Goal: Browse casually: Explore the website without a specific task or goal

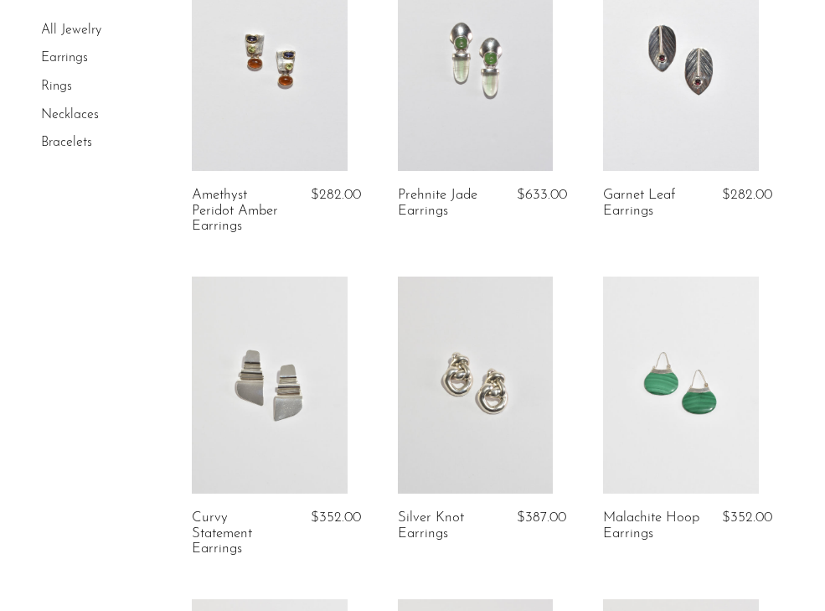
scroll to position [165, 0]
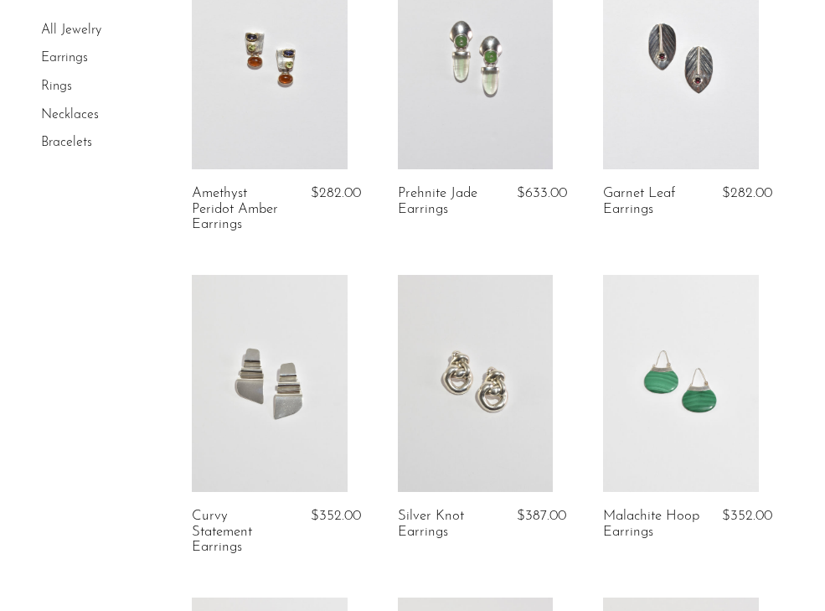
click at [731, 375] on link at bounding box center [680, 384] width 155 height 218
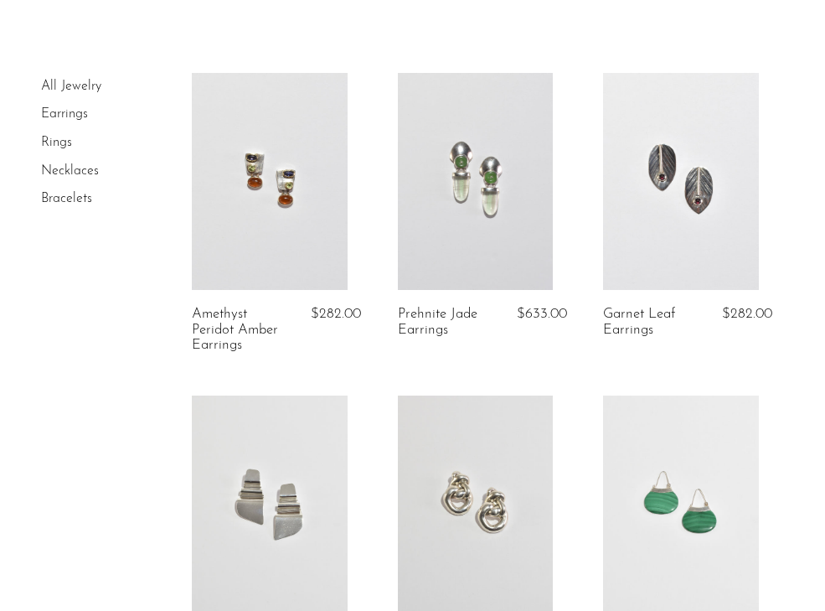
scroll to position [42, 0]
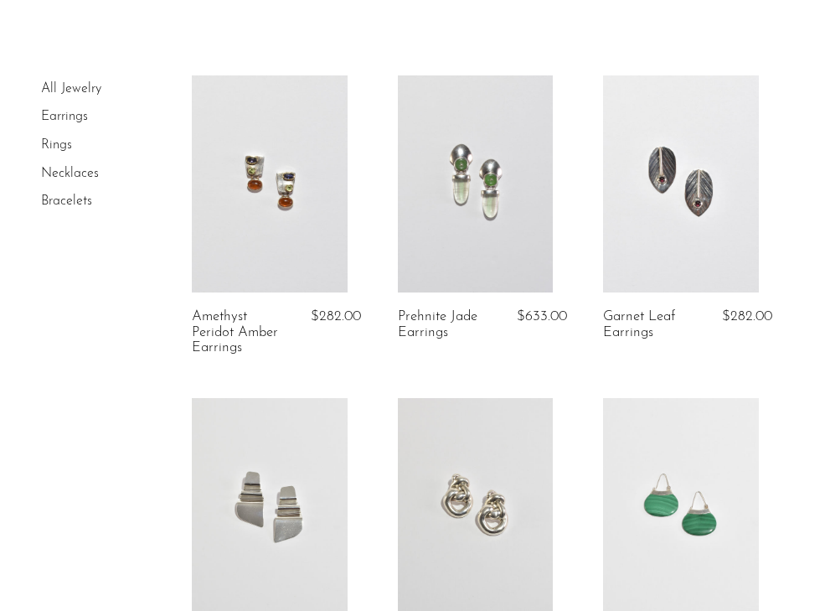
click at [58, 142] on link "Rings" at bounding box center [56, 144] width 31 height 13
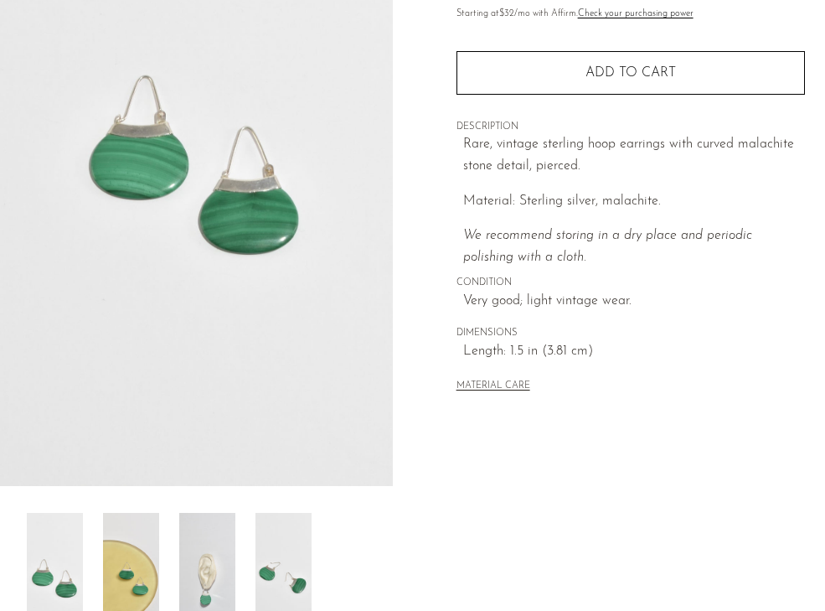
scroll to position [276, 0]
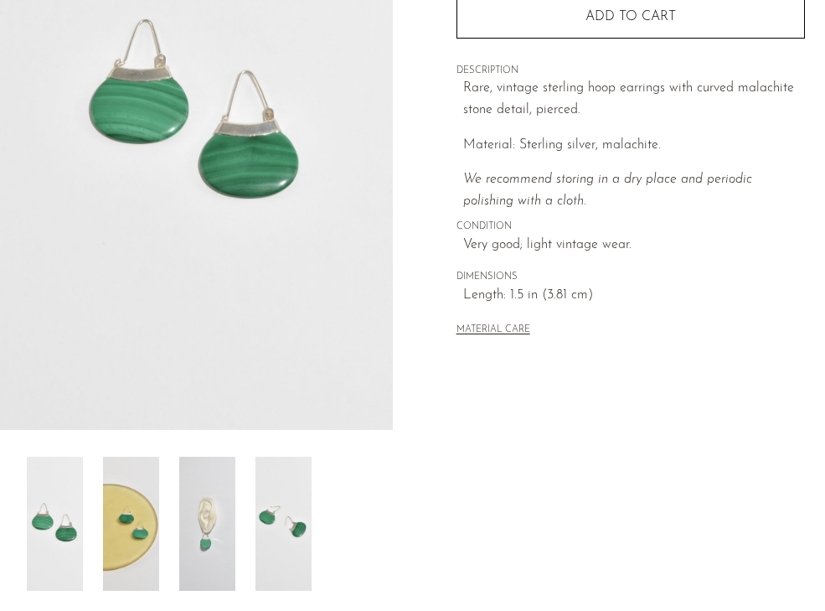
click at [206, 520] on img at bounding box center [207, 524] width 56 height 134
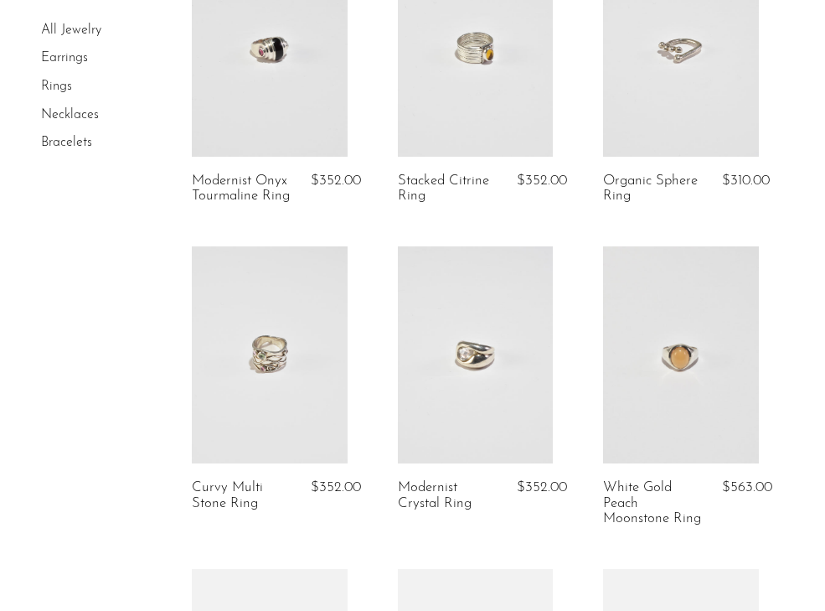
scroll to position [798, 0]
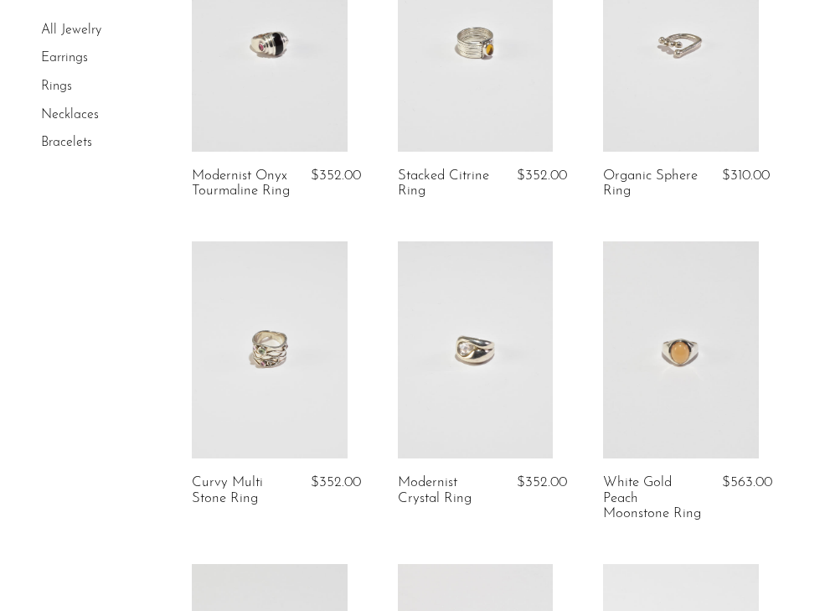
click at [473, 396] on link at bounding box center [475, 350] width 155 height 218
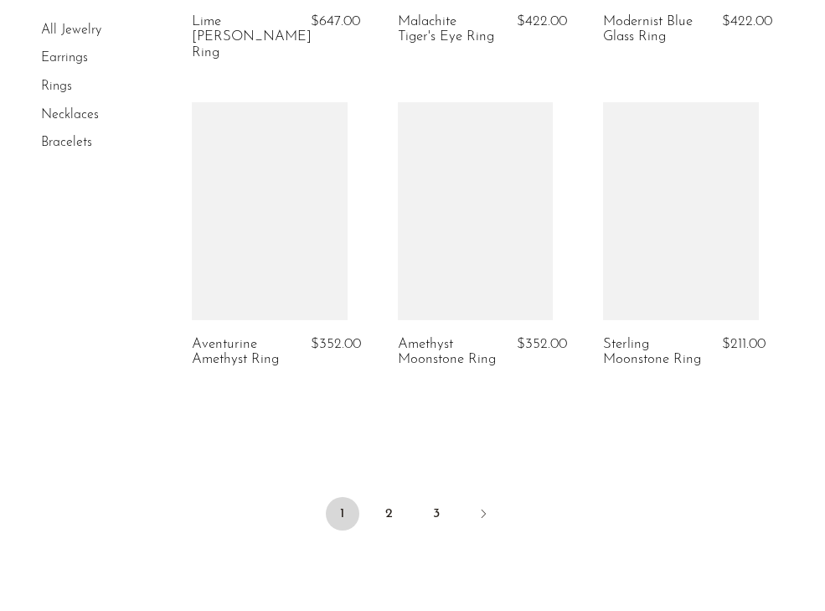
scroll to position [3438, 0]
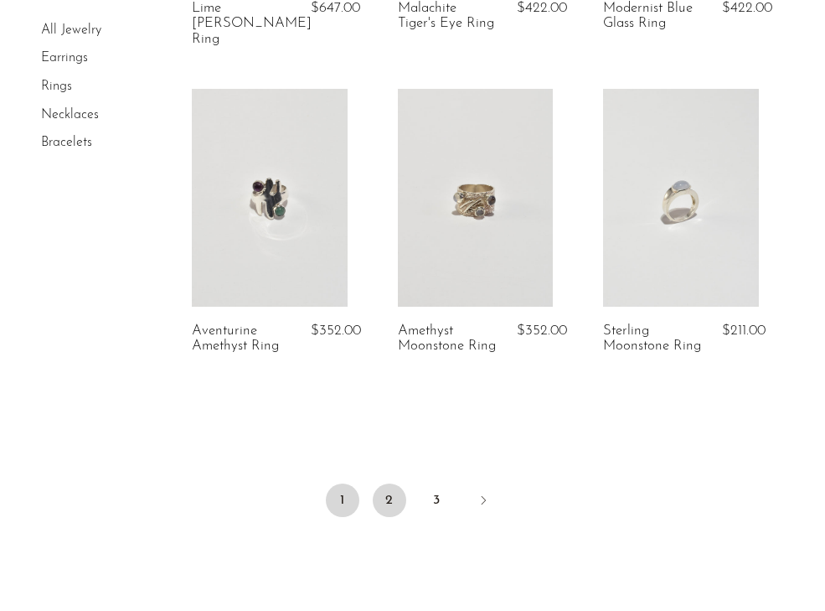
click at [379, 484] on link "2" at bounding box center [390, 501] width 34 height 34
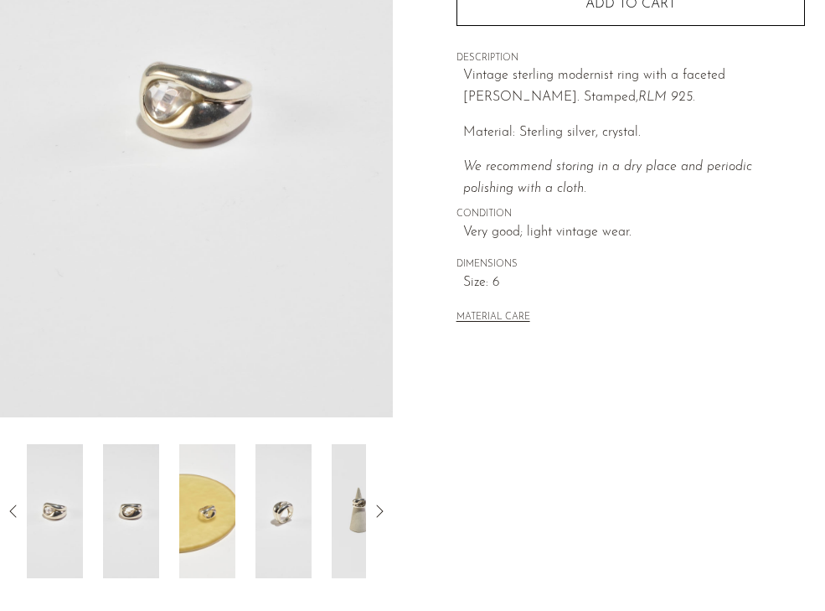
scroll to position [306, 0]
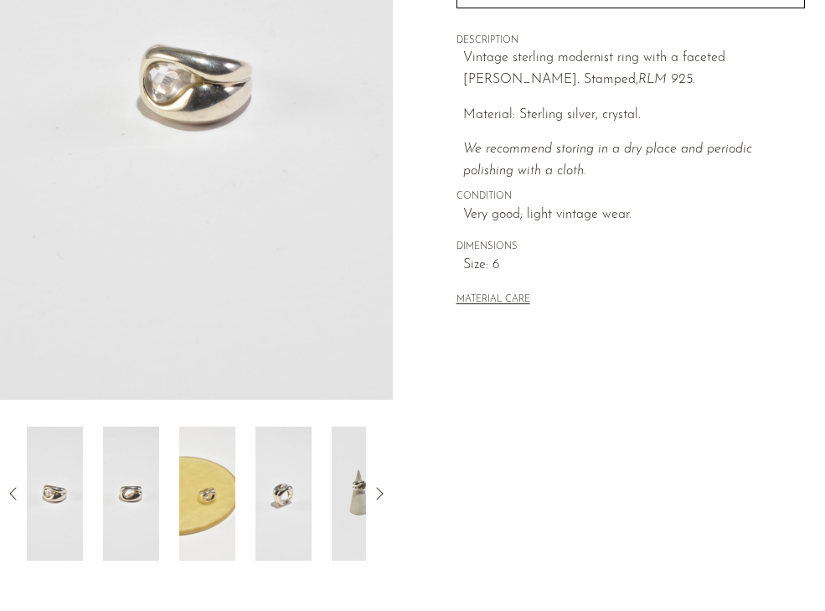
click at [136, 493] on img at bounding box center [131, 494] width 56 height 134
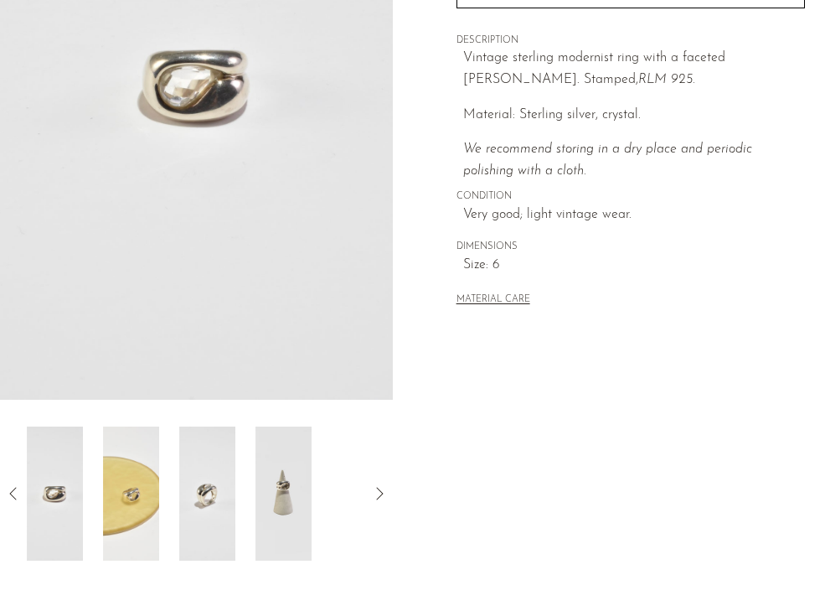
click at [137, 489] on img at bounding box center [131, 494] width 56 height 134
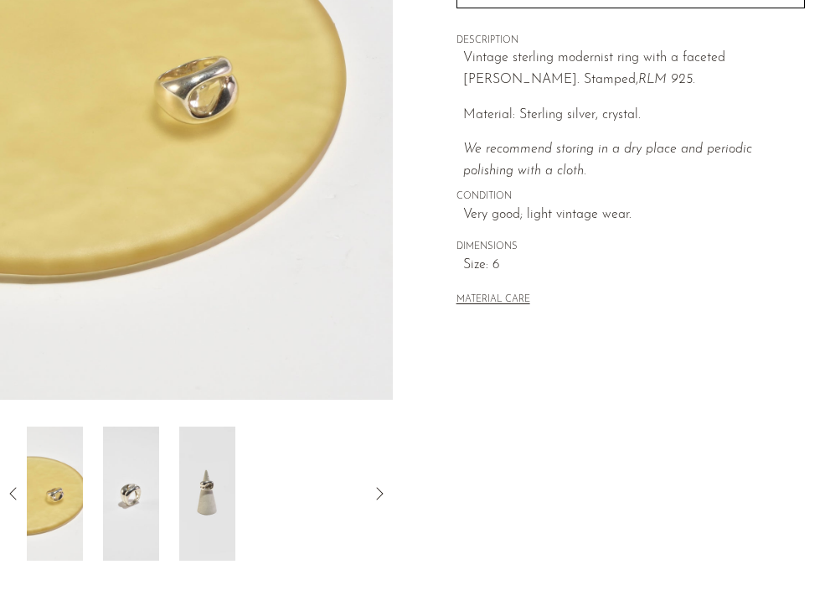
click at [137, 489] on img at bounding box center [131, 494] width 56 height 134
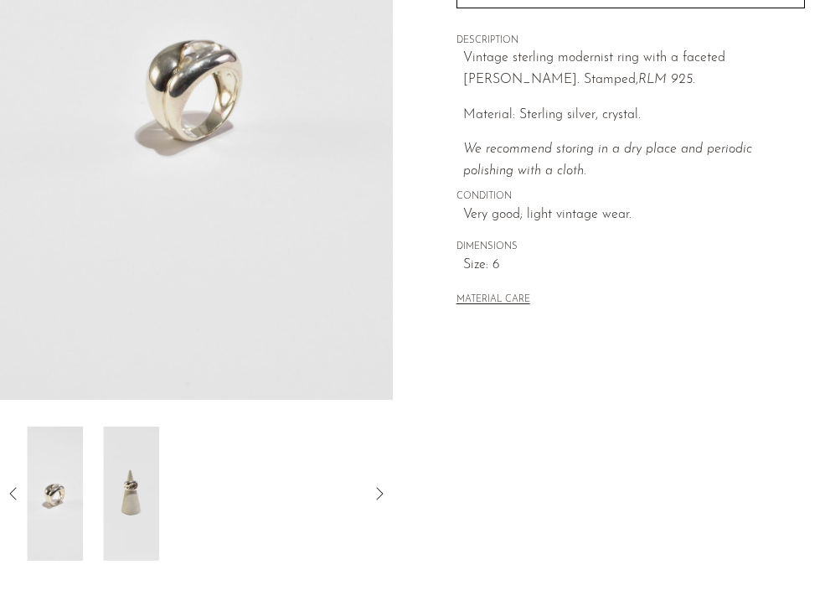
click at [137, 489] on img at bounding box center [131, 494] width 56 height 134
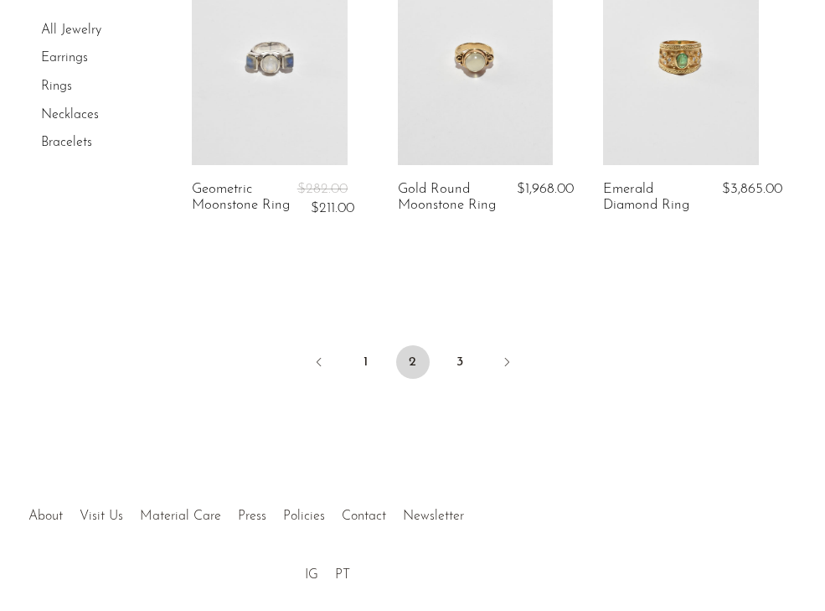
scroll to position [3660, 0]
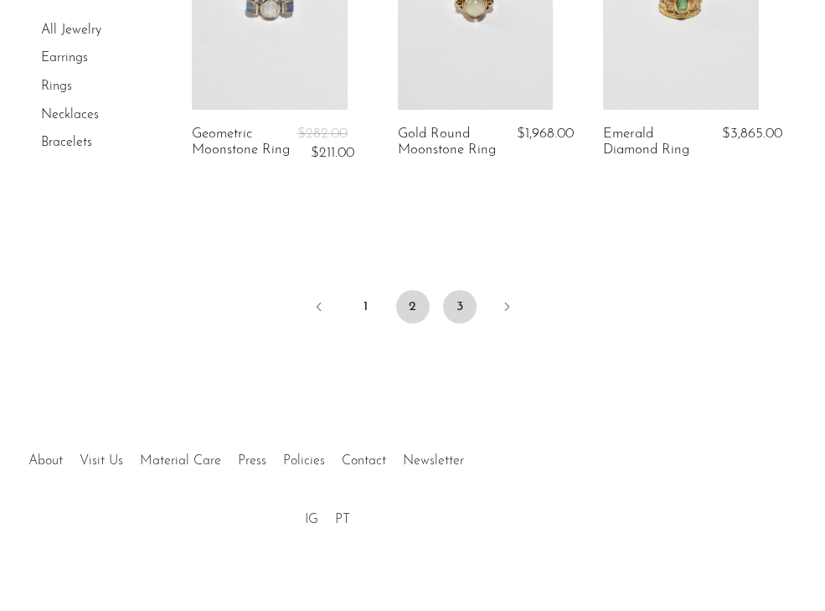
click at [458, 305] on link "3" at bounding box center [460, 307] width 34 height 34
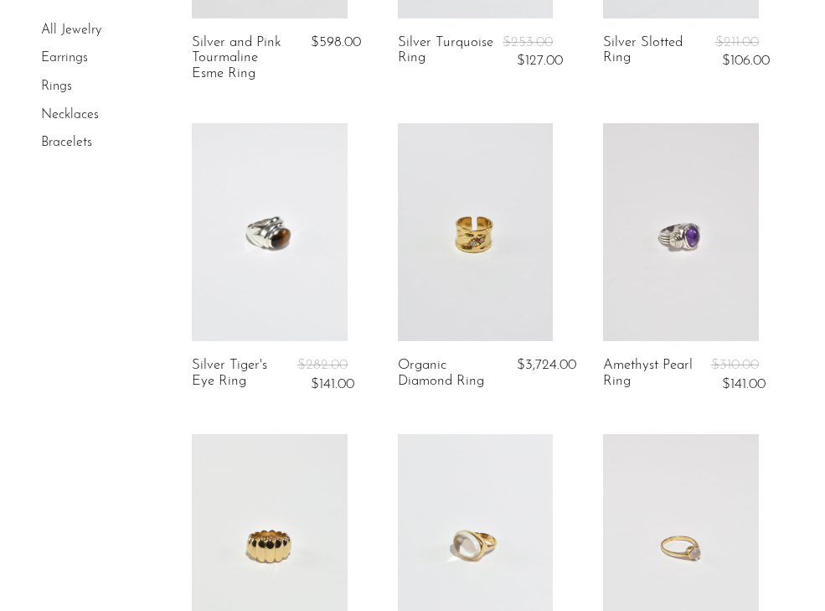
scroll to position [784, 0]
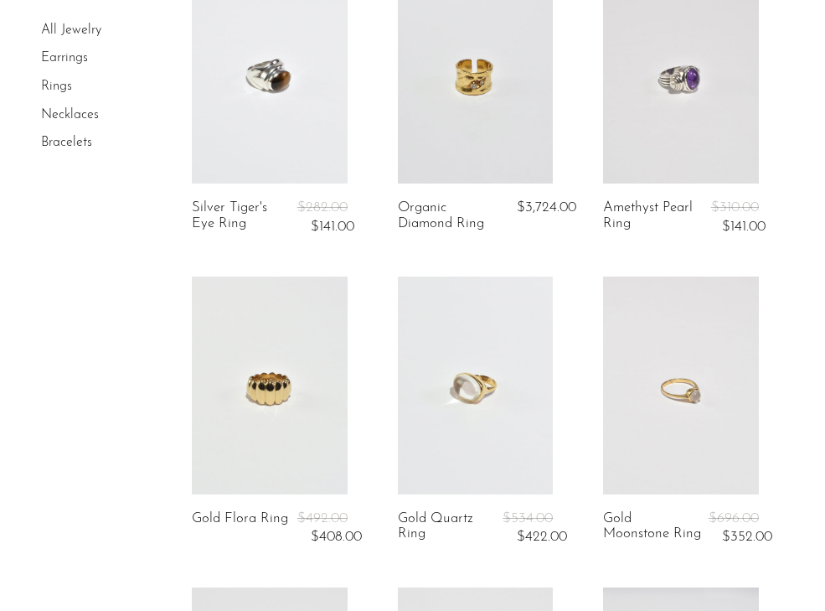
click at [458, 142] on link at bounding box center [475, 75] width 155 height 218
click at [59, 57] on link "Earrings" at bounding box center [64, 58] width 47 height 13
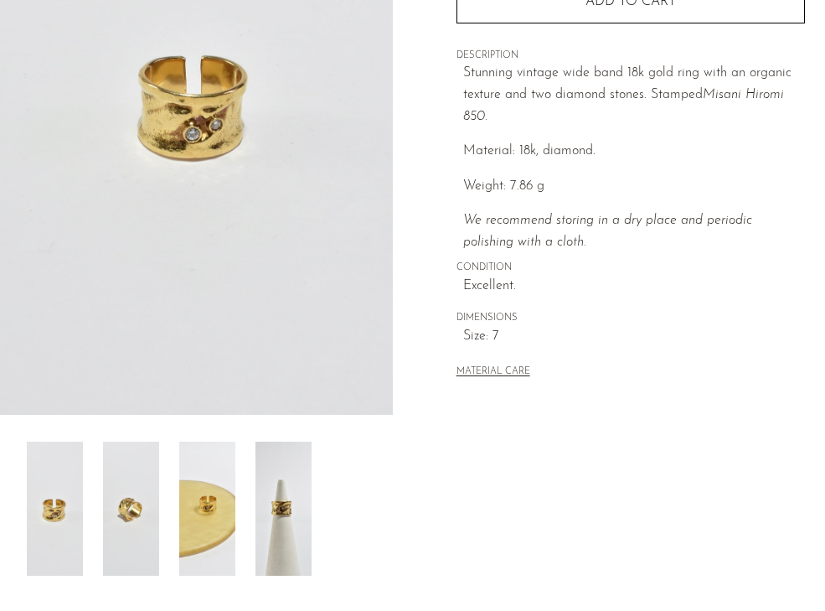
scroll to position [292, 0]
click at [301, 485] on img at bounding box center [284, 508] width 56 height 134
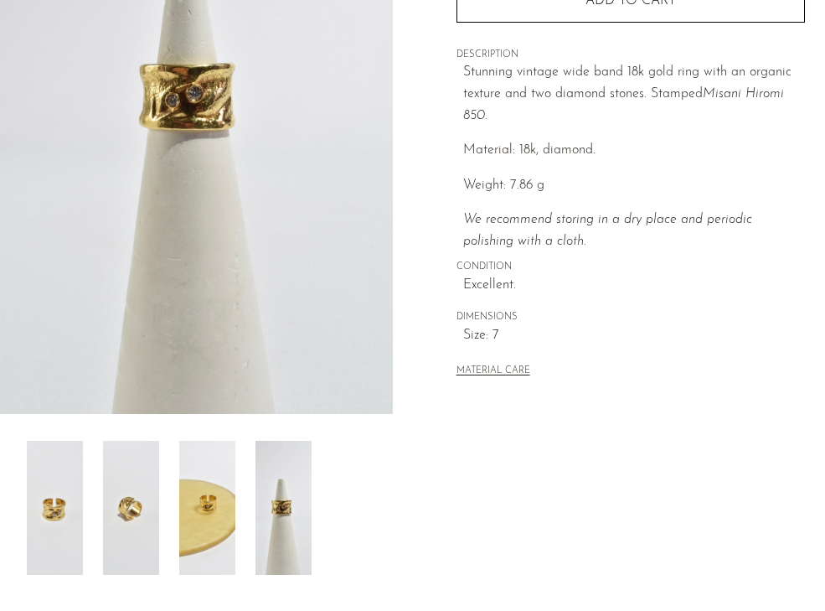
click at [212, 480] on img at bounding box center [207, 508] width 56 height 134
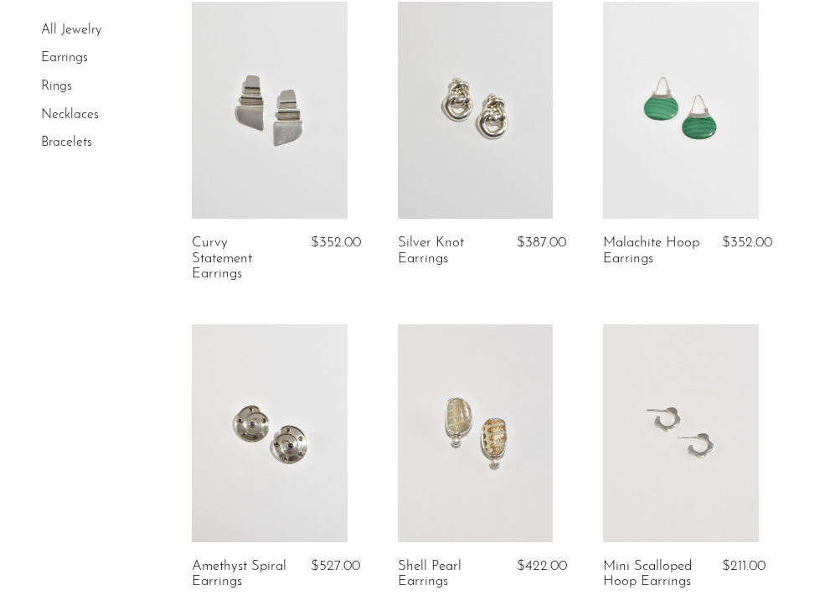
scroll to position [442, 0]
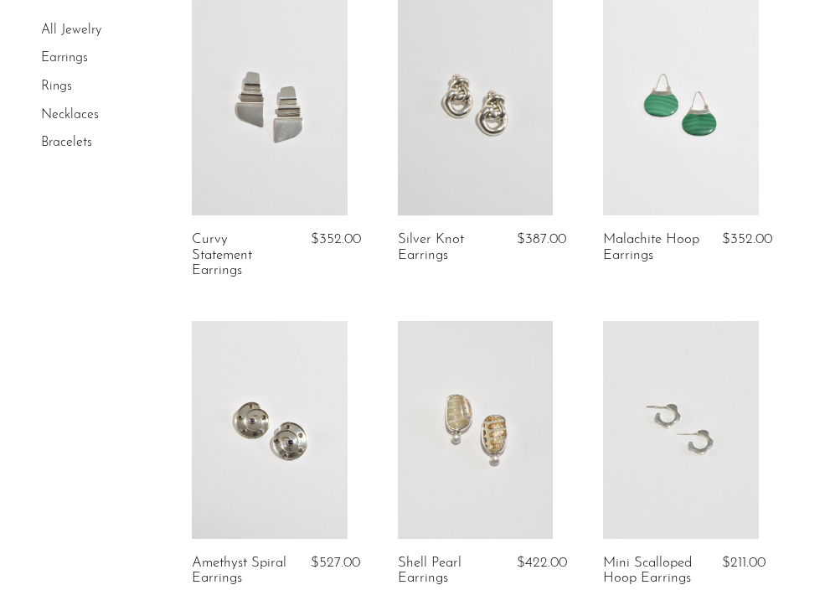
click at [261, 492] on link at bounding box center [269, 430] width 155 height 218
click at [439, 494] on link at bounding box center [475, 430] width 155 height 218
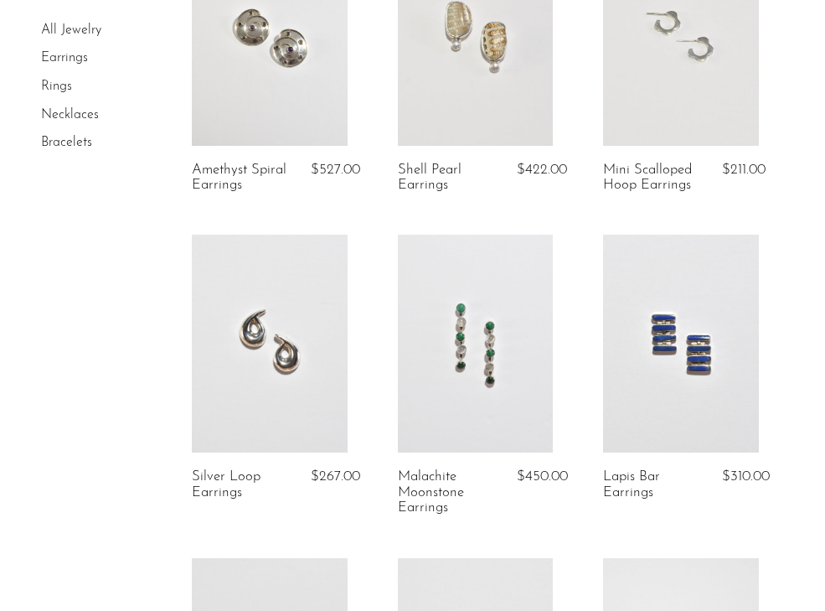
scroll to position [836, 0]
click at [432, 397] on link at bounding box center [475, 342] width 155 height 218
click at [660, 368] on link at bounding box center [680, 342] width 155 height 218
click at [225, 416] on link at bounding box center [269, 342] width 155 height 218
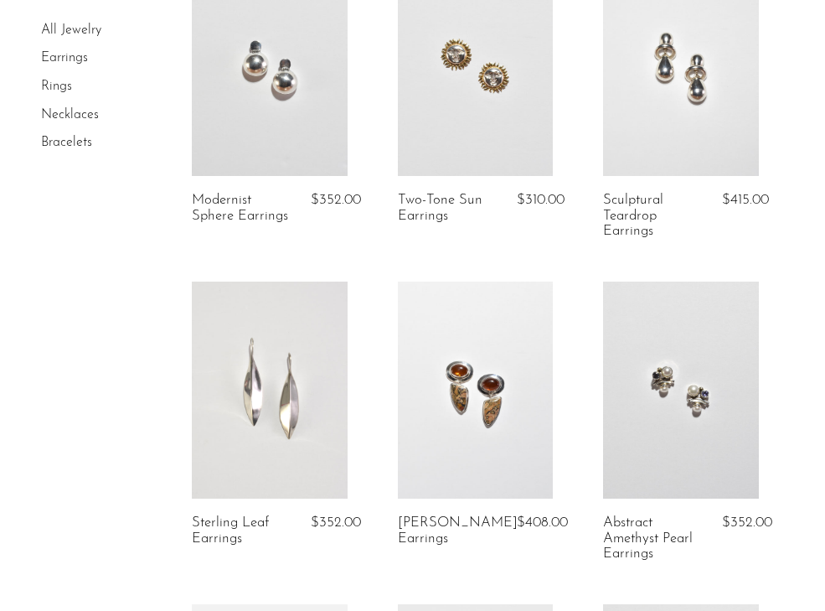
scroll to position [1435, 0]
click at [675, 441] on link at bounding box center [680, 390] width 155 height 218
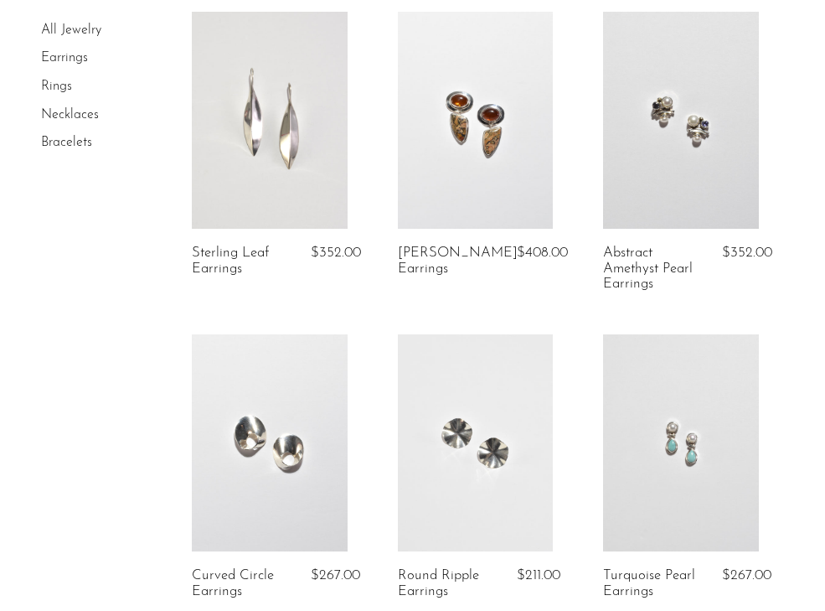
scroll to position [1770, 0]
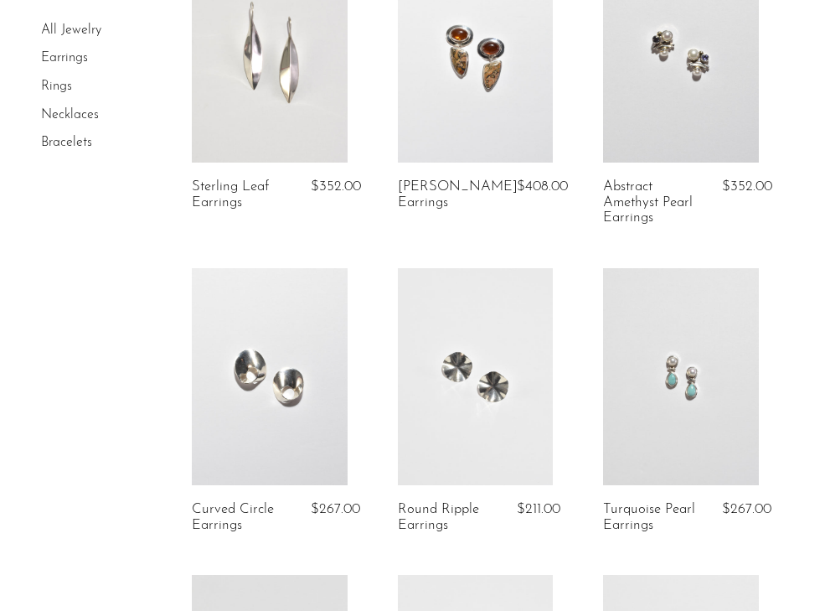
click at [651, 462] on link at bounding box center [680, 377] width 155 height 218
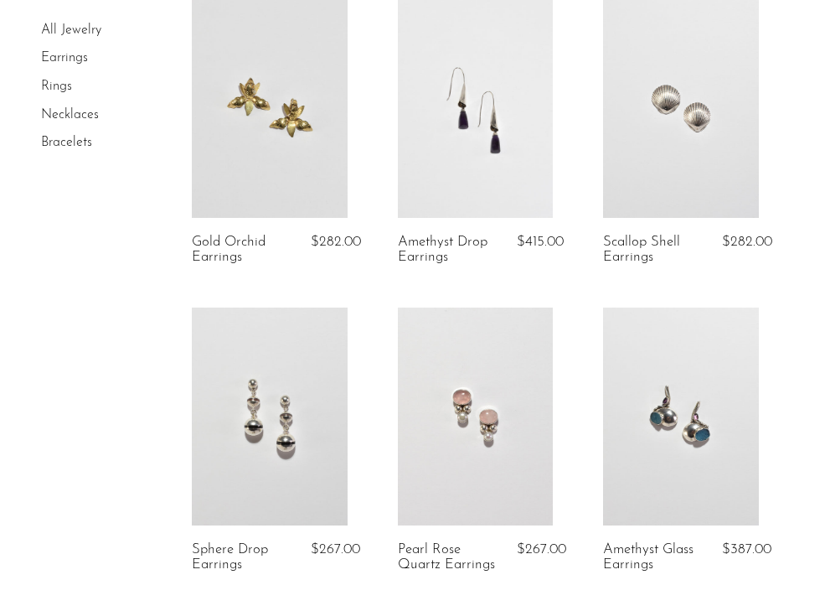
scroll to position [2344, 0]
click at [716, 169] on link at bounding box center [680, 110] width 155 height 218
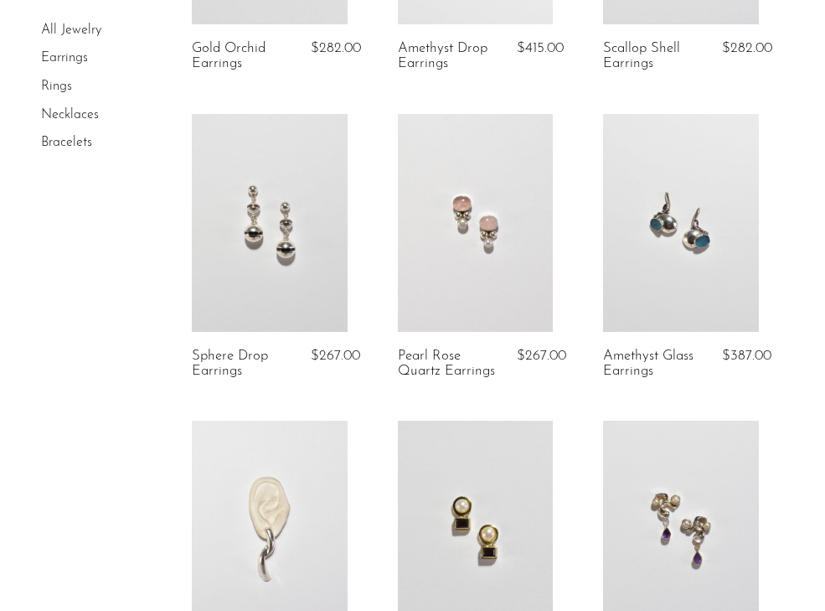
scroll to position [2680, 0]
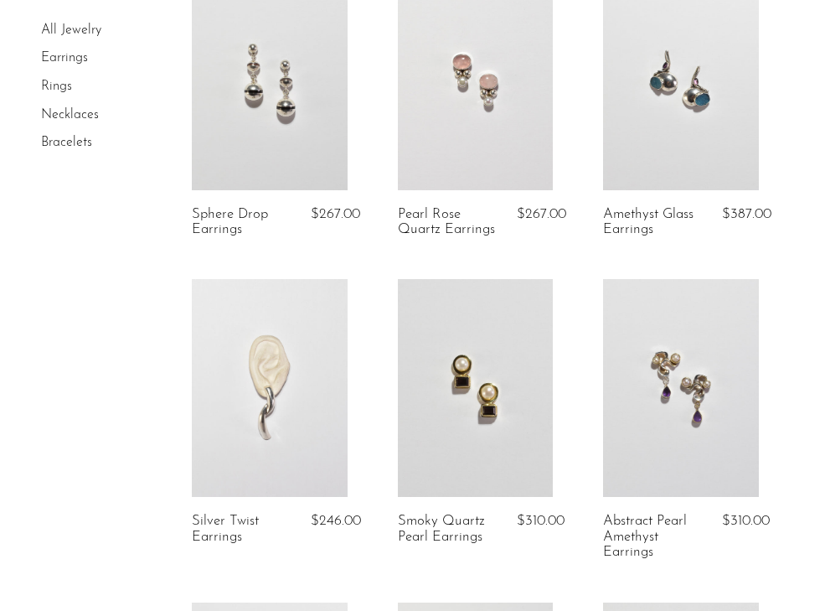
click at [439, 450] on link at bounding box center [475, 388] width 155 height 218
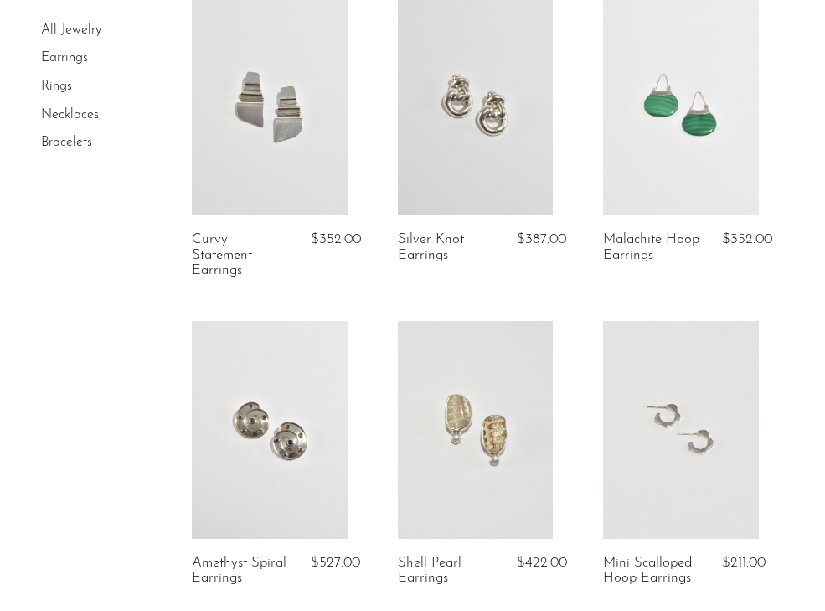
scroll to position [0, 0]
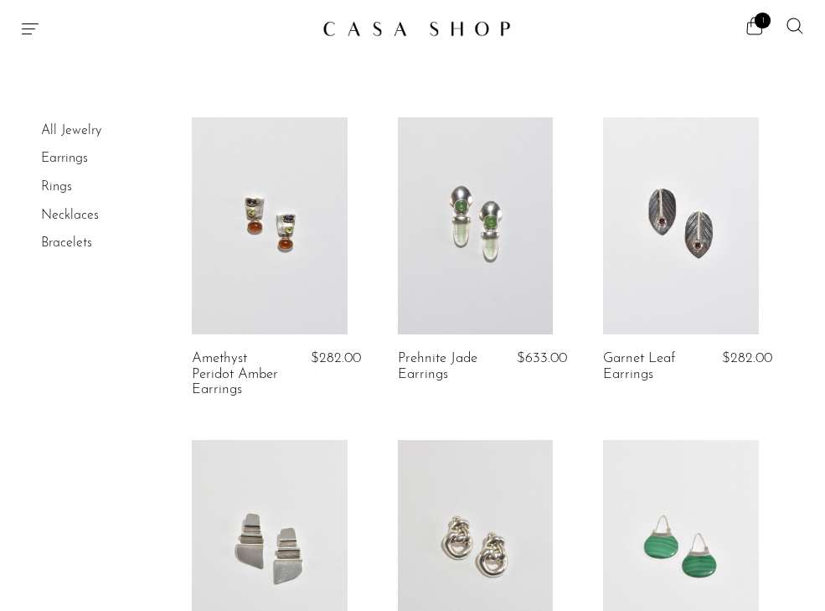
click at [28, 37] on icon "Menu" at bounding box center [30, 28] width 20 height 20
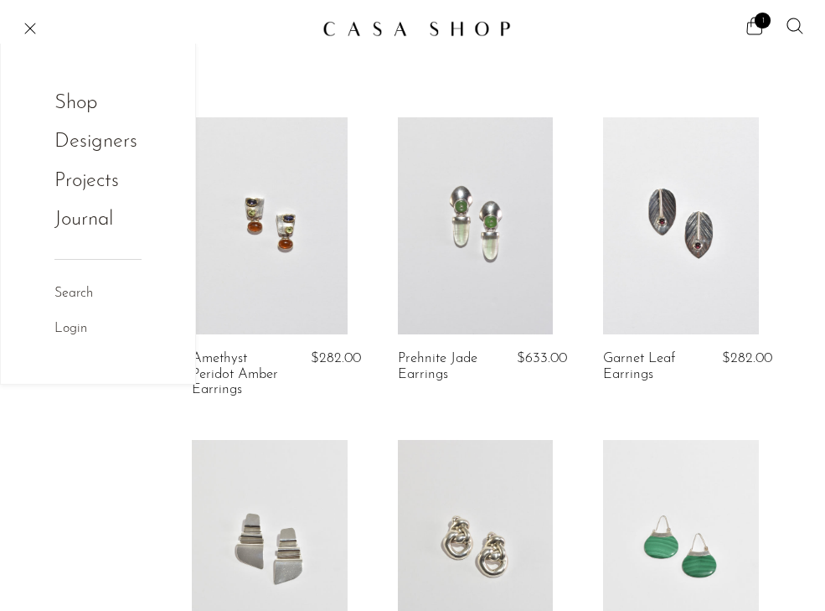
click at [76, 95] on link "Shop" at bounding box center [86, 103] width 65 height 32
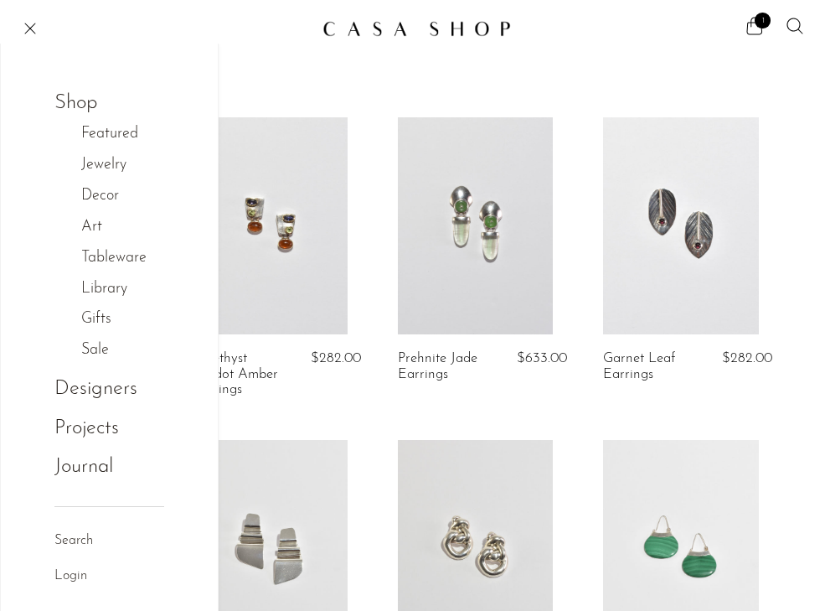
click at [122, 261] on link "Tableware" at bounding box center [122, 258] width 83 height 24
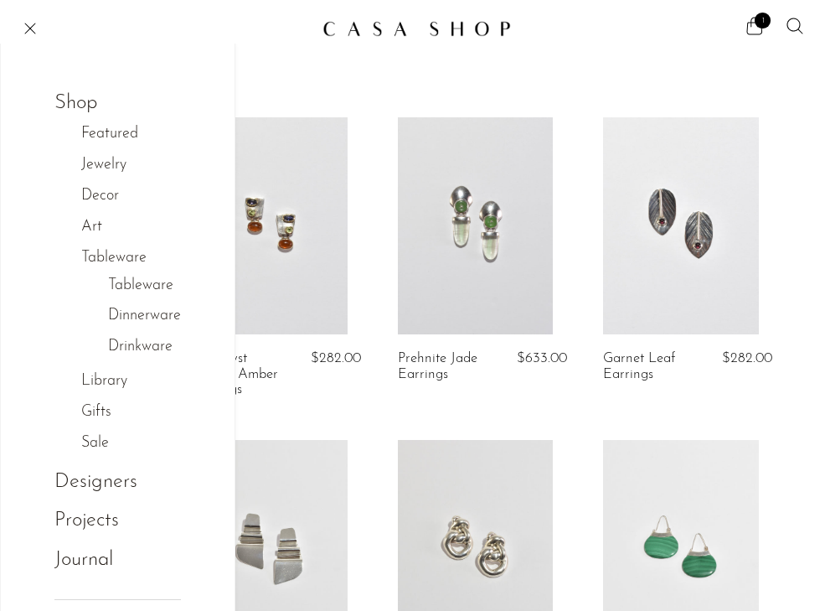
click at [132, 291] on link "Tableware" at bounding box center [140, 286] width 65 height 24
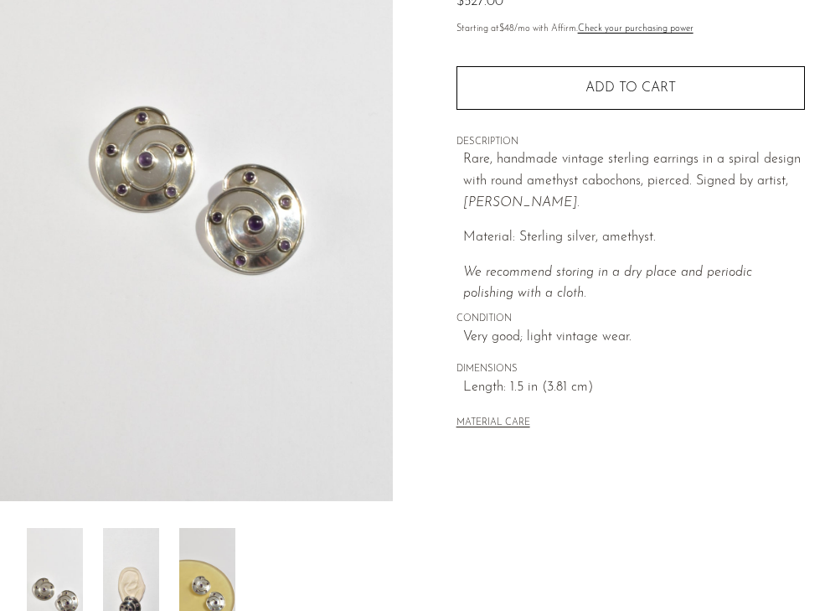
scroll to position [226, 0]
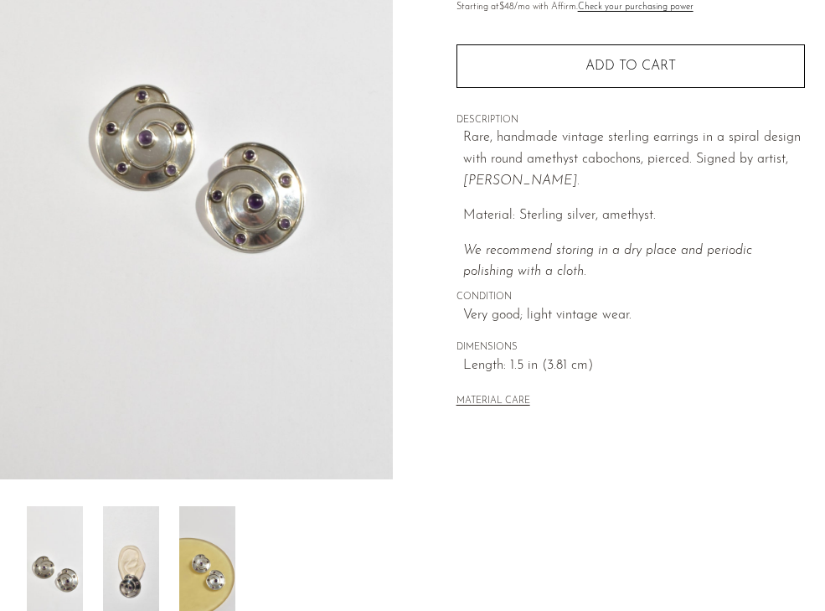
click at [134, 541] on img at bounding box center [131, 573] width 56 height 134
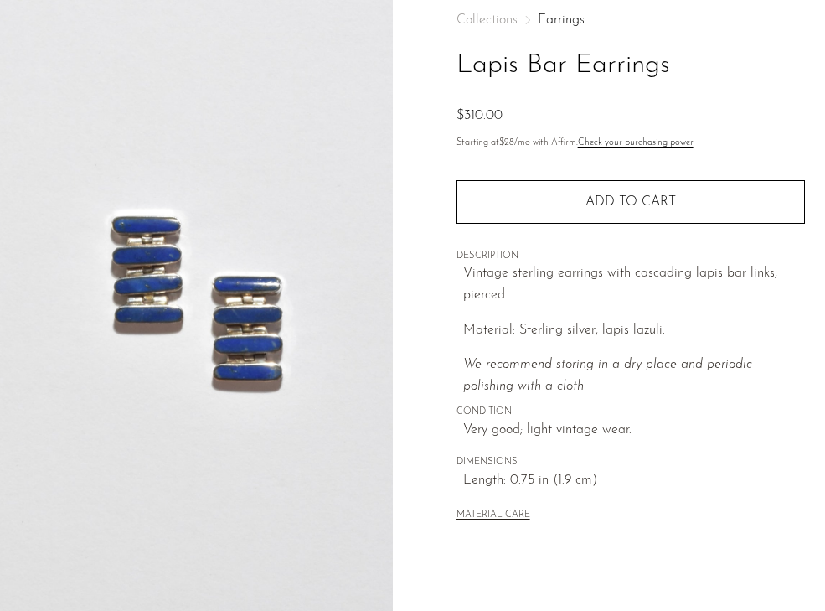
scroll to position [92, 0]
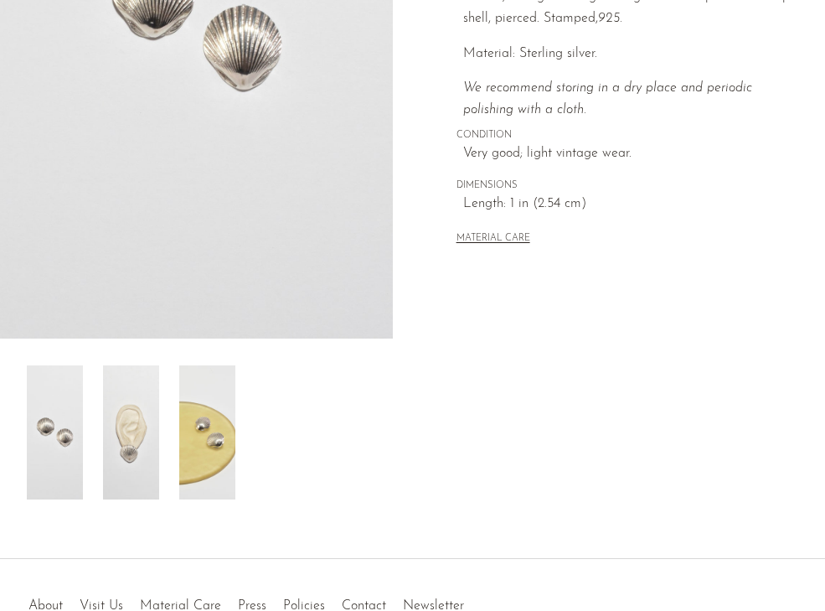
scroll to position [368, 0]
click at [137, 453] on img at bounding box center [131, 432] width 56 height 134
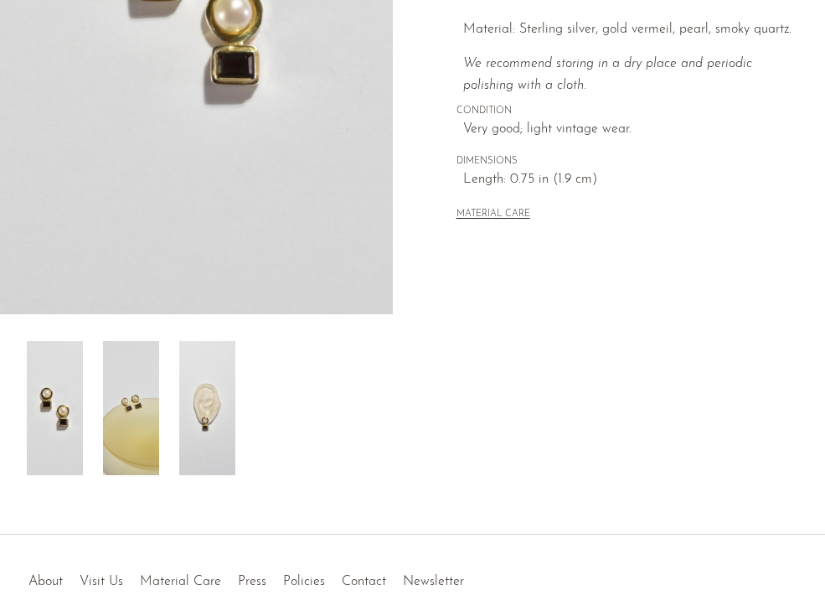
scroll to position [398, 0]
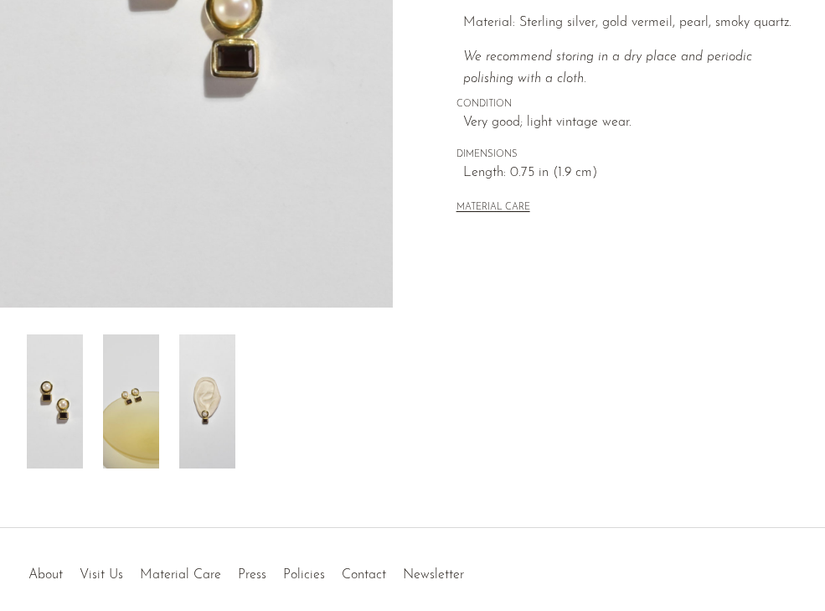
click at [213, 410] on img at bounding box center [207, 401] width 56 height 134
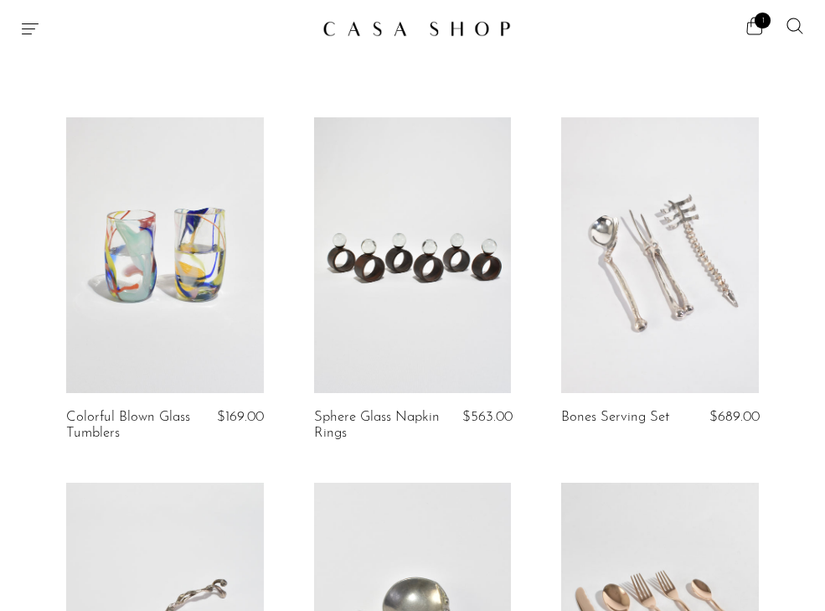
click at [122, 336] on link at bounding box center [164, 255] width 197 height 277
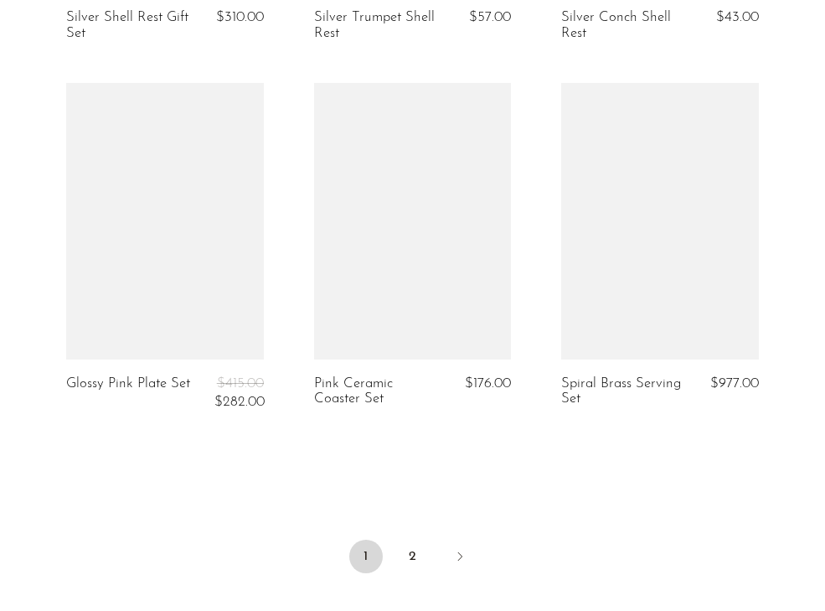
scroll to position [4064, 0]
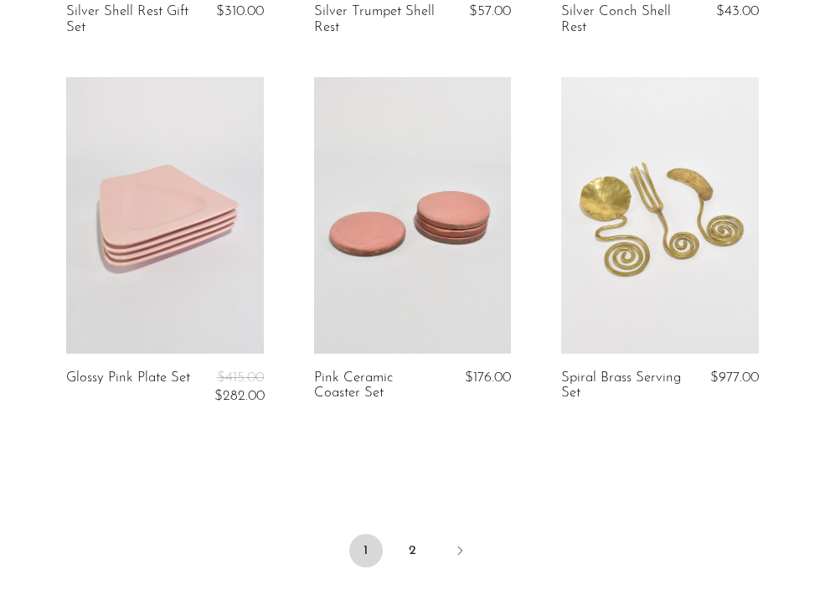
click at [421, 293] on link at bounding box center [412, 215] width 197 height 277
click at [411, 545] on link "2" at bounding box center [413, 551] width 34 height 34
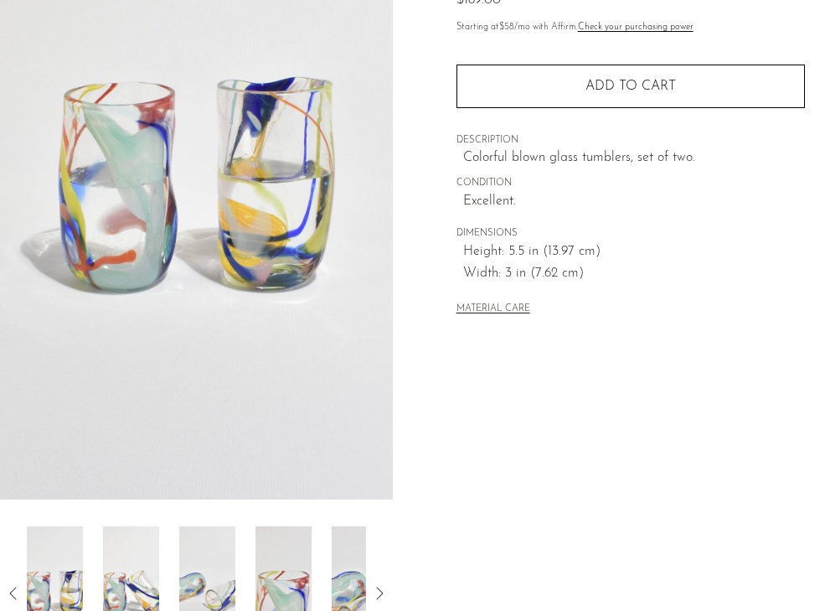
scroll to position [166, 0]
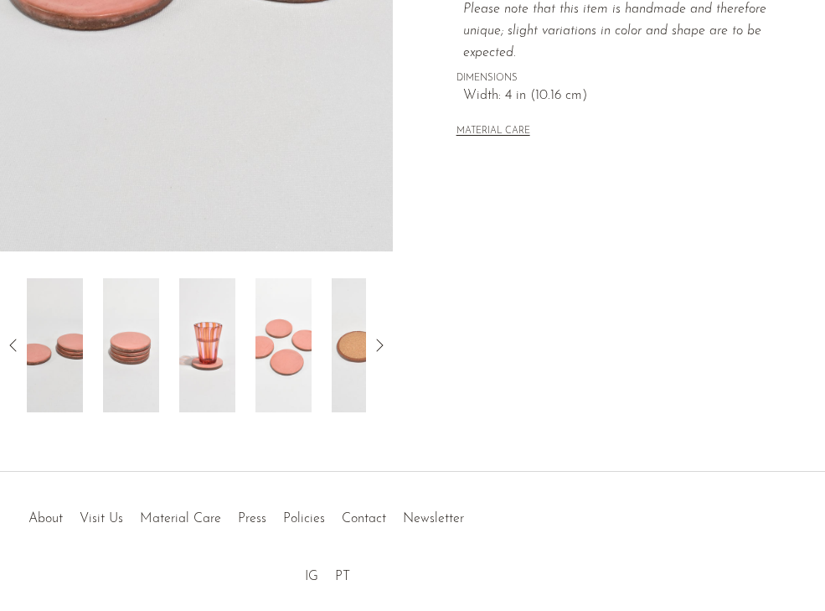
scroll to position [456, 0]
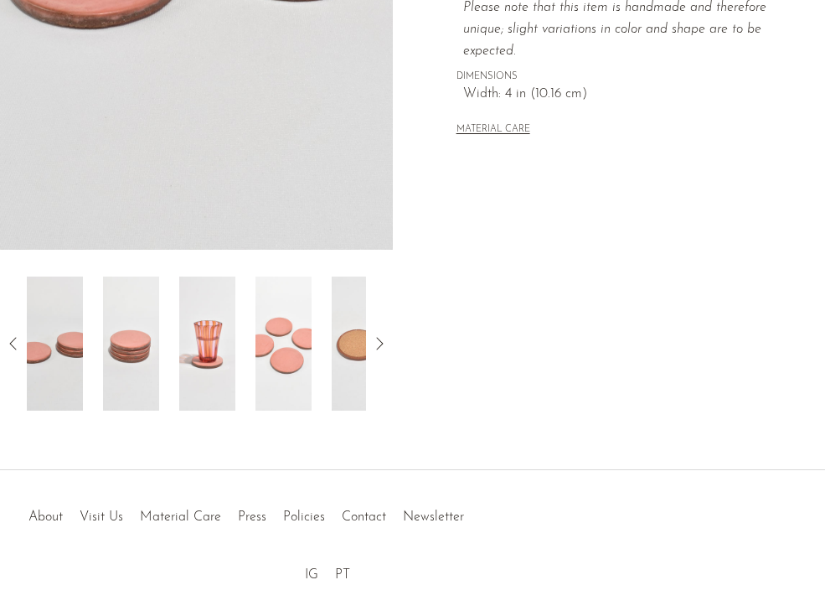
click at [272, 360] on img at bounding box center [284, 344] width 56 height 134
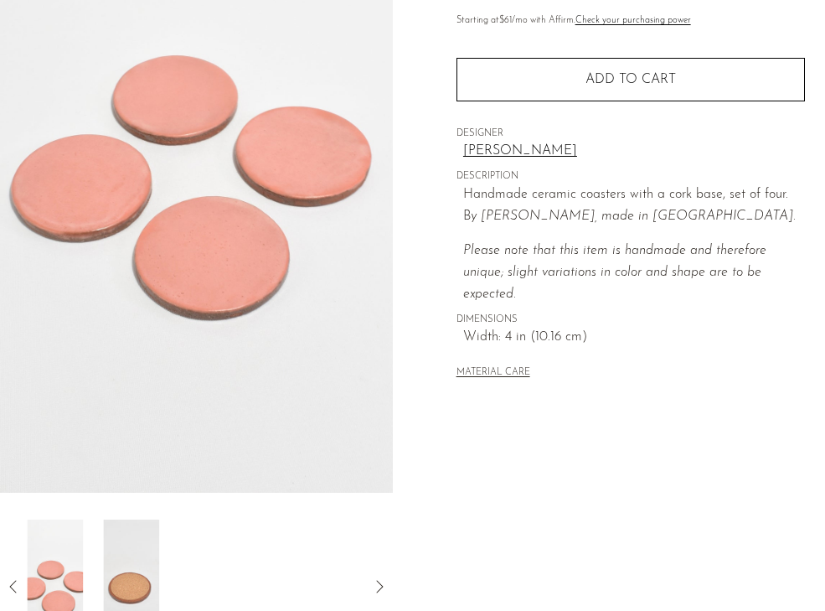
scroll to position [194, 0]
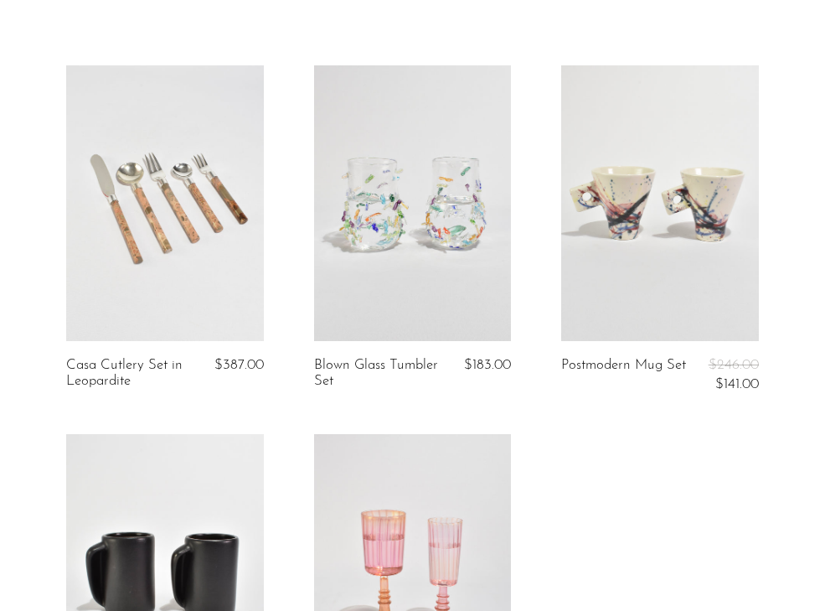
scroll to position [53, 0]
click at [648, 251] on link at bounding box center [659, 203] width 197 height 277
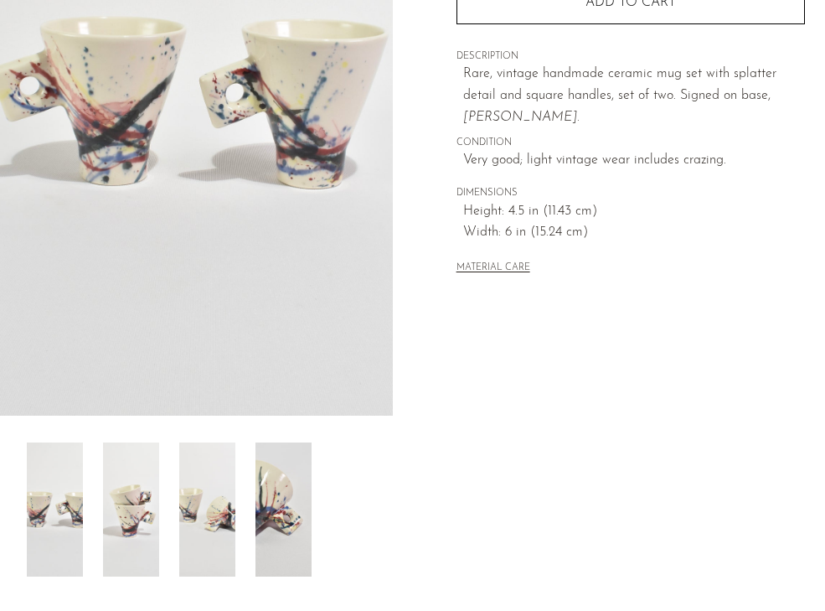
scroll to position [286, 0]
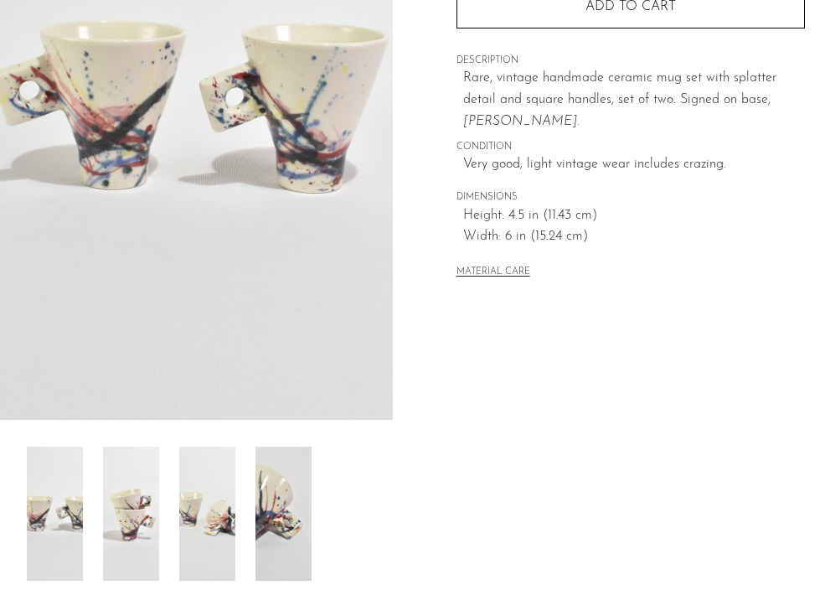
click at [145, 502] on img at bounding box center [131, 514] width 56 height 134
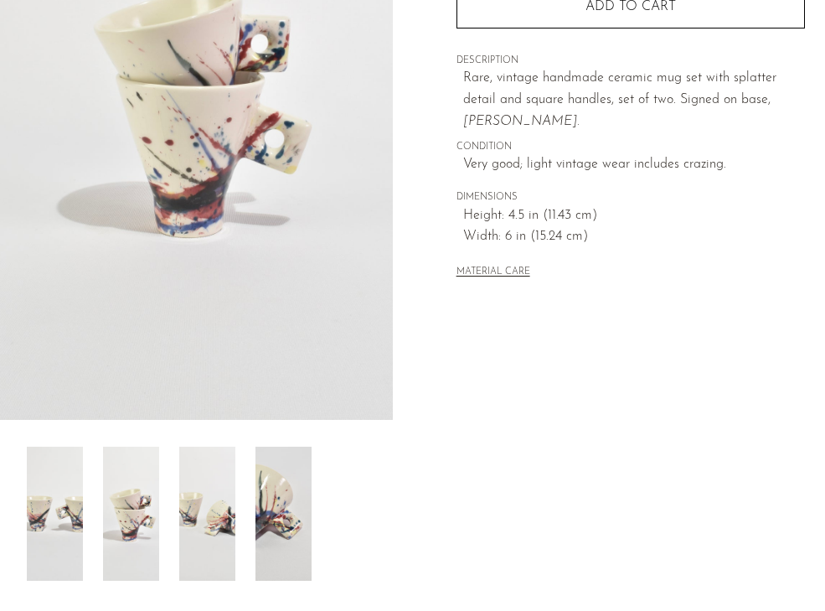
click at [194, 515] on img at bounding box center [207, 514] width 56 height 134
